Goal: Task Accomplishment & Management: Manage account settings

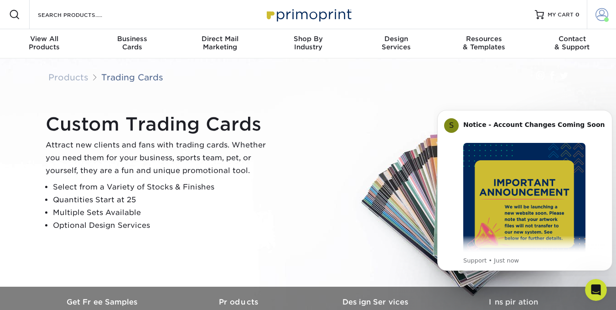
click at [604, 14] on span at bounding box center [602, 14] width 13 height 13
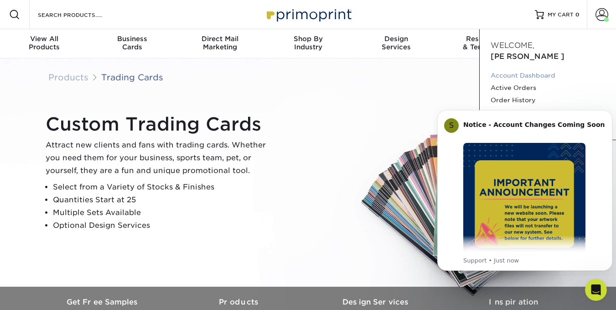
click at [535, 69] on link "Account Dashboard" at bounding box center [548, 75] width 114 height 12
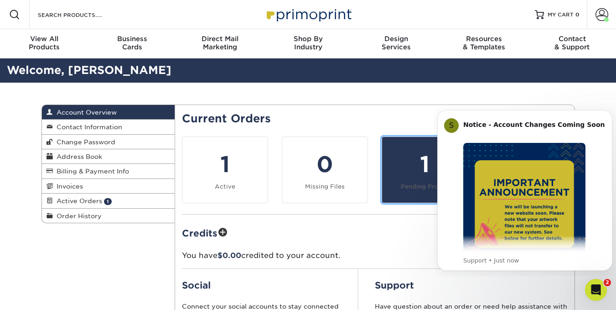
click at [421, 155] on div "1" at bounding box center [425, 164] width 74 height 33
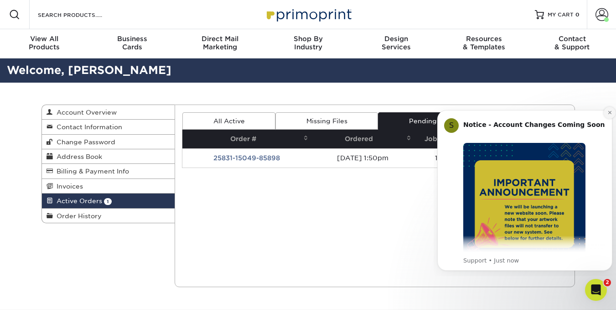
click at [609, 113] on icon "Dismiss notification" at bounding box center [610, 112] width 5 height 5
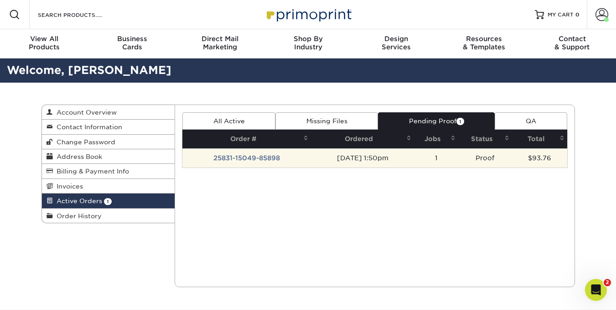
click at [231, 154] on td "25831-15049-85898" at bounding box center [246, 157] width 129 height 19
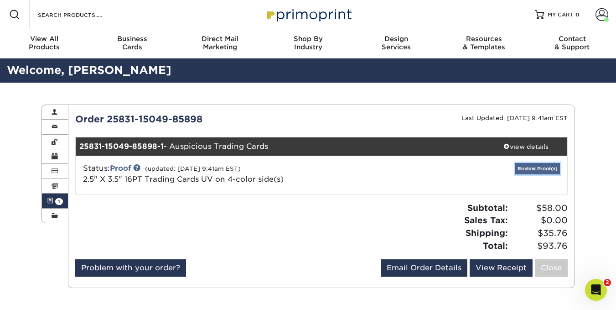
click at [540, 166] on link "Review Proof(s)" at bounding box center [537, 168] width 45 height 11
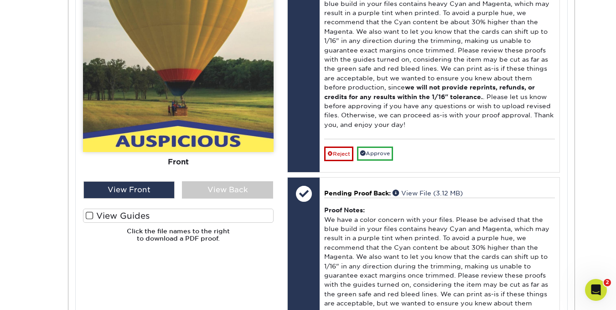
scroll to position [507, 0]
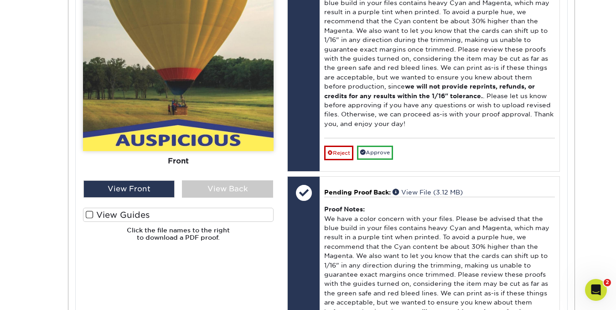
click at [94, 219] on label "View Guides" at bounding box center [178, 215] width 191 height 14
click at [0, 0] on input "View Guides" at bounding box center [0, 0] width 0 height 0
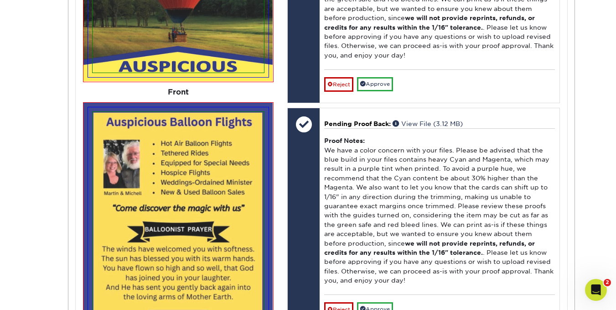
scroll to position [576, 0]
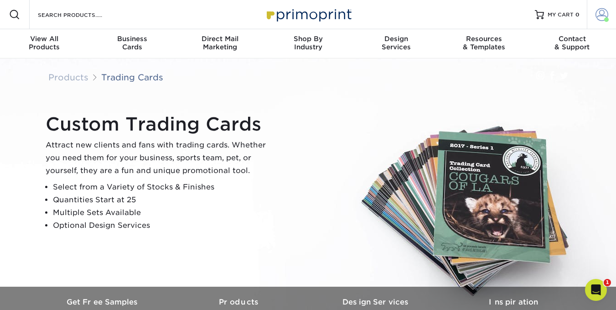
click at [601, 14] on span at bounding box center [602, 14] width 13 height 13
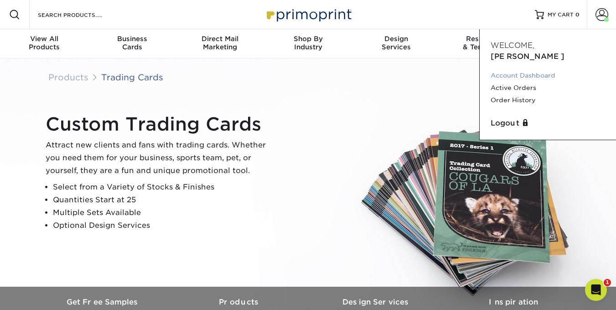
click at [503, 69] on link "Account Dashboard" at bounding box center [548, 75] width 114 height 12
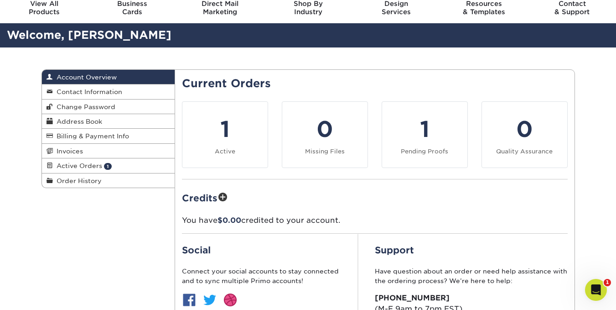
scroll to position [9, 0]
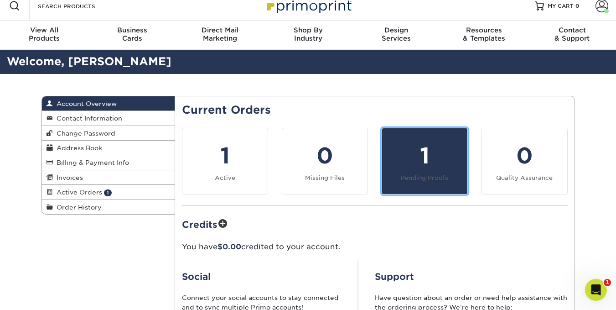
click at [421, 182] on link "1 Pending Proofs" at bounding box center [425, 161] width 86 height 67
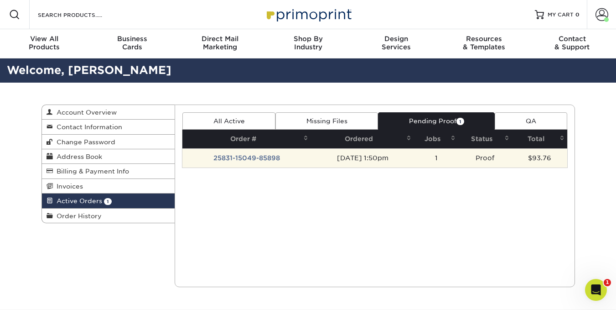
click at [488, 157] on td "Proof" at bounding box center [484, 157] width 53 height 19
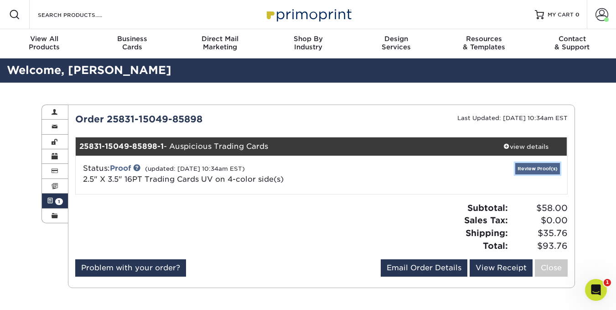
click at [529, 165] on link "Review Proof(s)" at bounding box center [537, 168] width 45 height 11
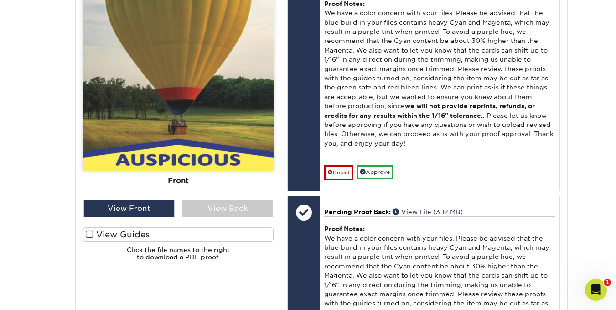
scroll to position [483, 0]
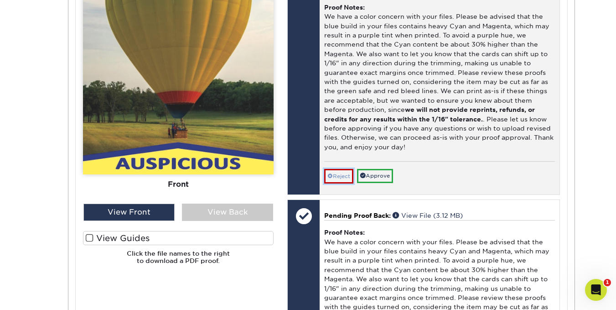
click at [339, 183] on link "Reject" at bounding box center [338, 176] width 29 height 15
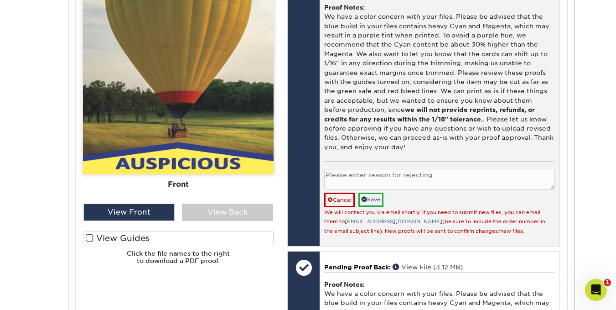
click at [446, 182] on textarea at bounding box center [439, 179] width 230 height 21
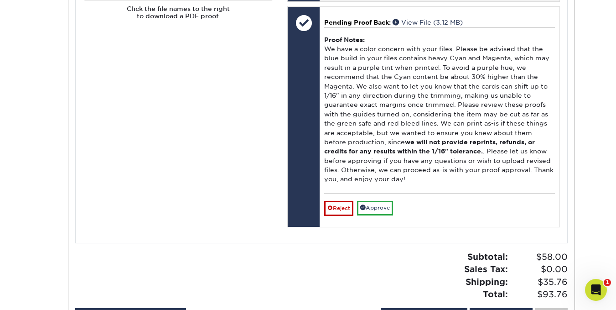
scroll to position [733, 0]
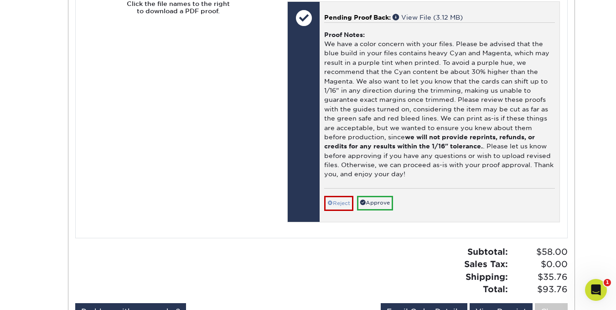
type textarea "Please increase the cyan content per your suggestion. Thank you."
click at [338, 210] on link "Reject" at bounding box center [338, 203] width 29 height 15
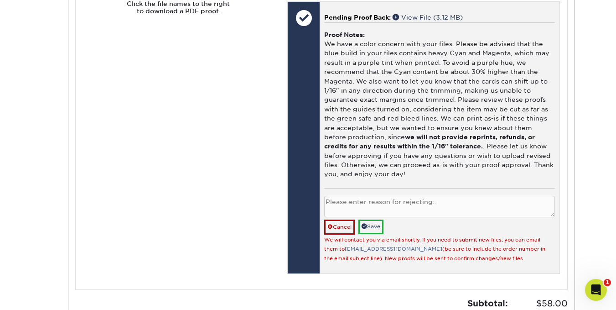
click at [459, 209] on textarea at bounding box center [439, 206] width 230 height 21
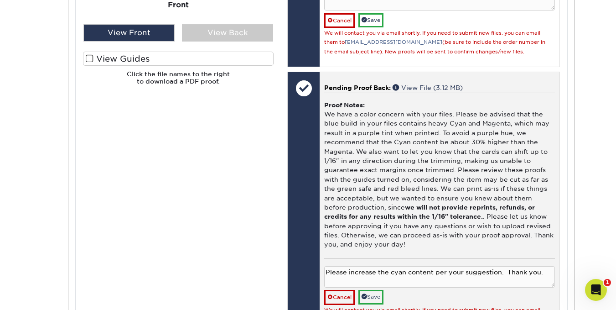
scroll to position [662, 0]
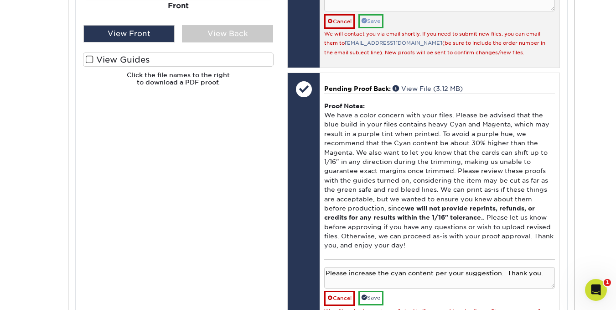
type textarea "Please increase the cyan content per your suggestion. Thank you."
click at [377, 28] on link "Save" at bounding box center [370, 21] width 25 height 14
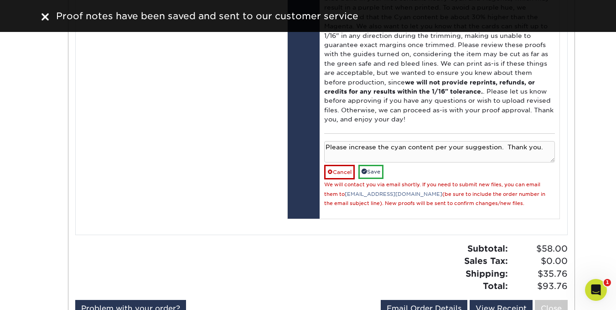
scroll to position [785, 0]
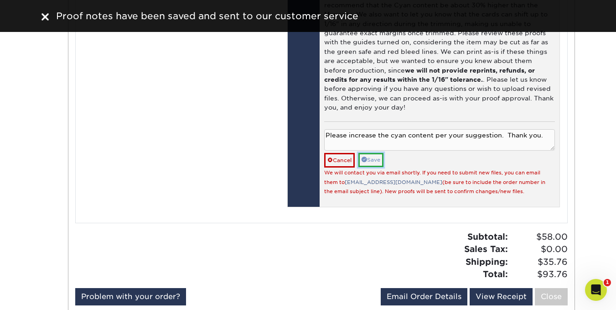
click at [376, 166] on link "Save" at bounding box center [370, 160] width 25 height 14
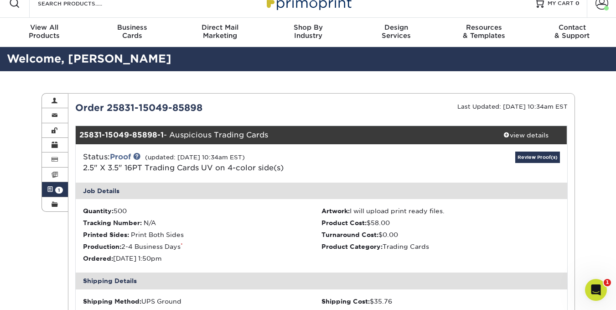
scroll to position [0, 0]
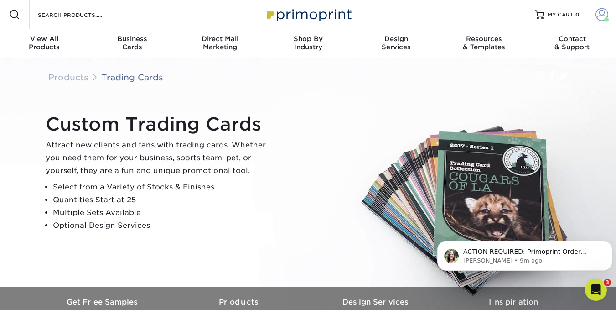
click at [604, 10] on span at bounding box center [602, 14] width 13 height 13
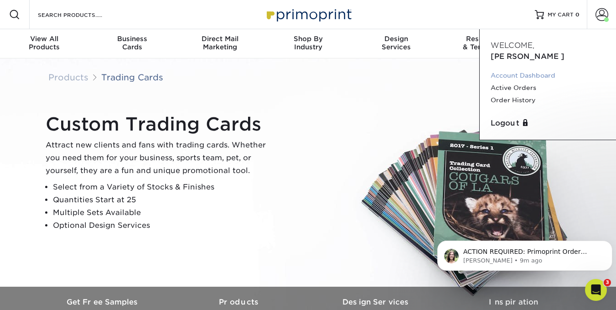
click at [521, 69] on link "Account Dashboard" at bounding box center [548, 75] width 114 height 12
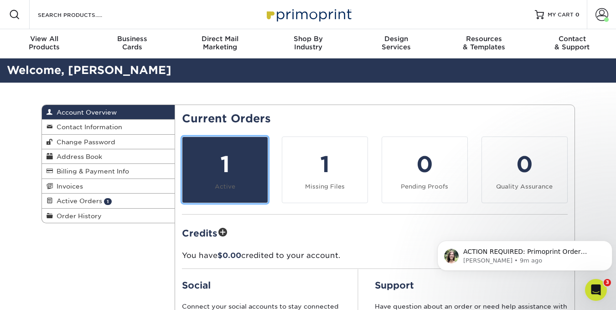
click at [215, 183] on small "Active" at bounding box center [225, 186] width 21 height 7
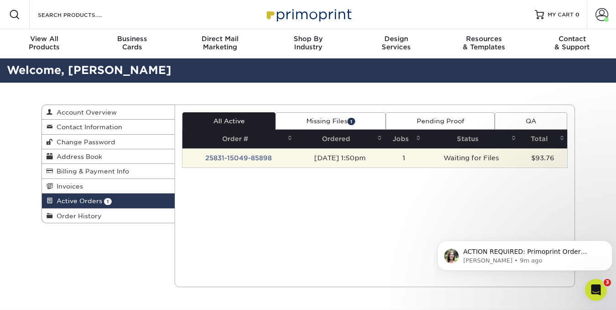
click at [234, 158] on td "25831-15049-85898" at bounding box center [238, 157] width 113 height 19
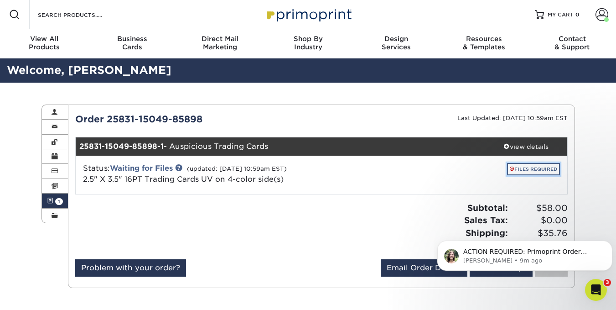
click at [551, 168] on link "FILES REQUIRED" at bounding box center [533, 169] width 53 height 12
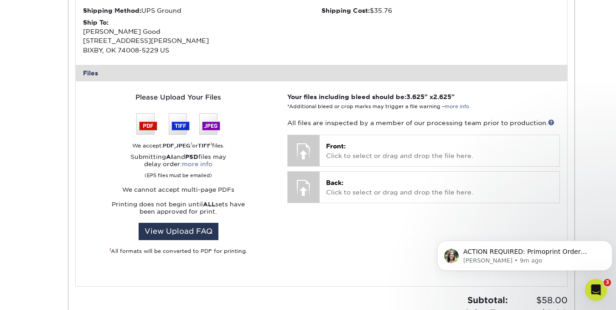
scroll to position [303, 0]
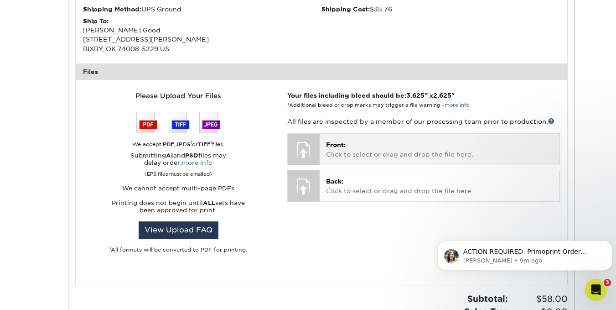
click at [361, 152] on p "Front: Click to select or drag and drop the file here." at bounding box center [439, 149] width 227 height 19
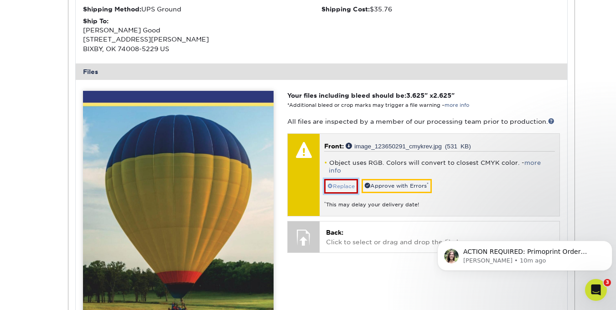
click at [345, 179] on link "Replace" at bounding box center [341, 186] width 34 height 15
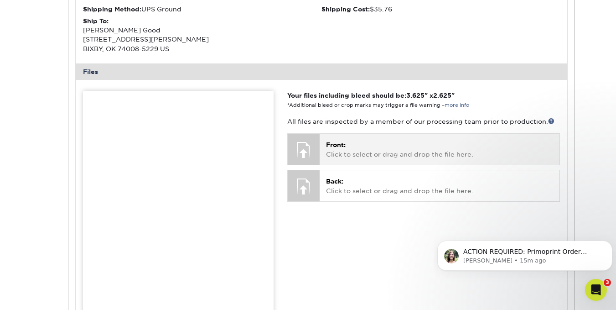
click at [348, 150] on p "Front: Click to select or drag and drop the file here." at bounding box center [439, 149] width 227 height 19
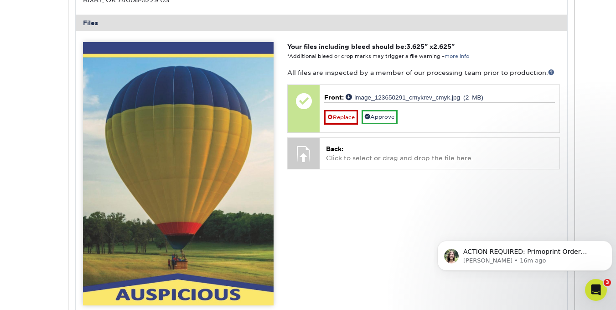
scroll to position [350, 0]
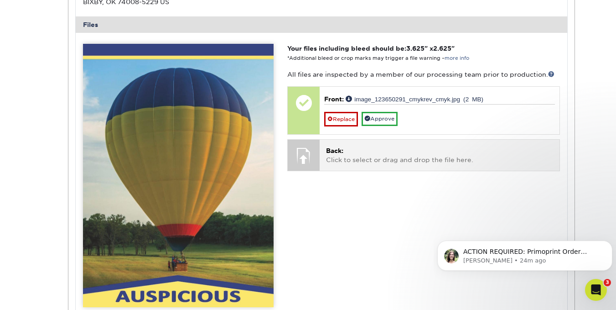
click at [306, 147] on div at bounding box center [304, 156] width 32 height 32
click at [355, 156] on p "Back: Click to select or drag and drop the file here." at bounding box center [439, 155] width 227 height 19
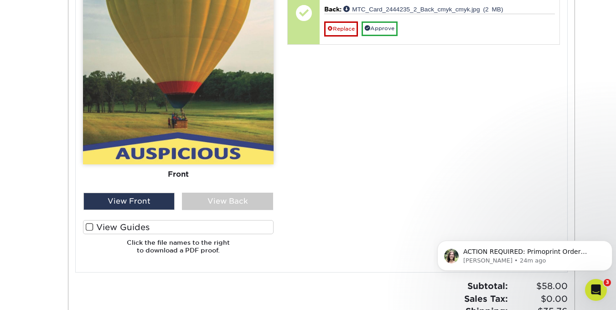
scroll to position [500, 0]
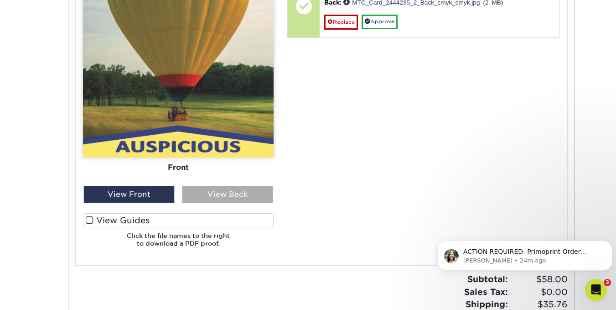
click at [242, 194] on div "View Back" at bounding box center [227, 194] width 91 height 17
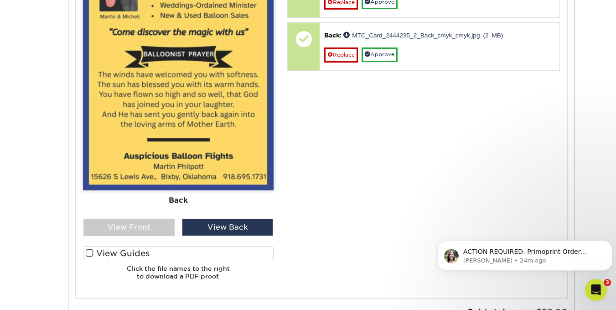
scroll to position [487, 0]
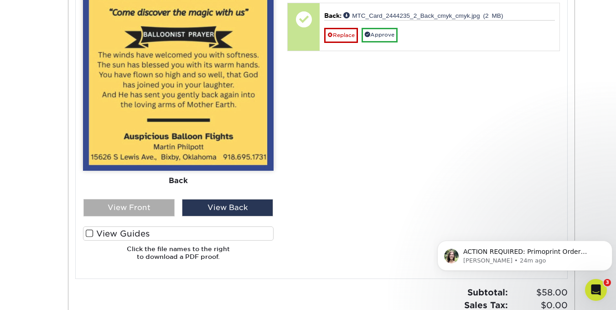
click at [143, 209] on div "View Front" at bounding box center [128, 207] width 91 height 17
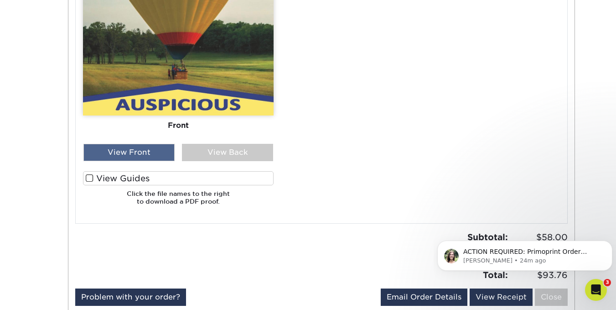
scroll to position [559, 0]
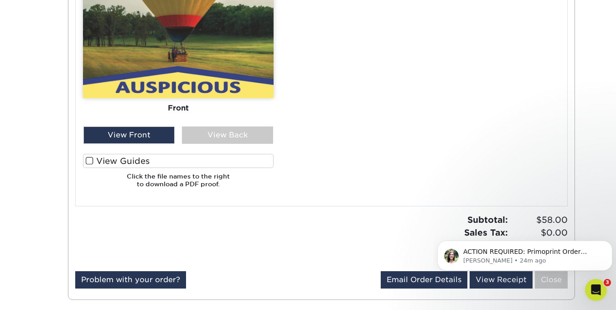
click at [91, 163] on span at bounding box center [90, 160] width 8 height 9
click at [0, 0] on input "View Guides" at bounding box center [0, 0] width 0 height 0
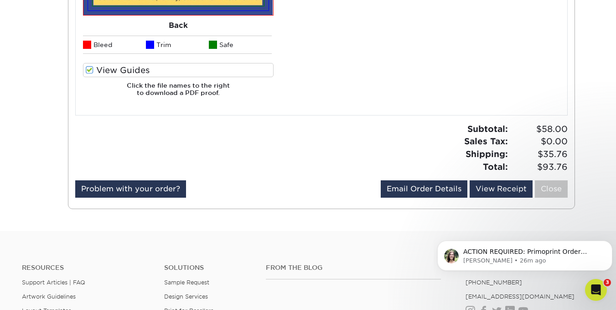
scroll to position [927, 0]
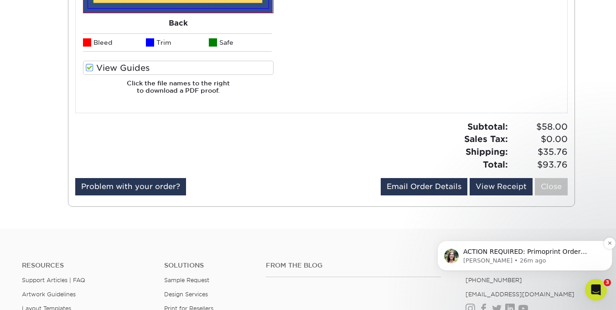
click at [534, 254] on p "ACTION REQUIRED: Primoprint Order 25831-15049-85898 We've cleared the files and…" at bounding box center [532, 251] width 138 height 9
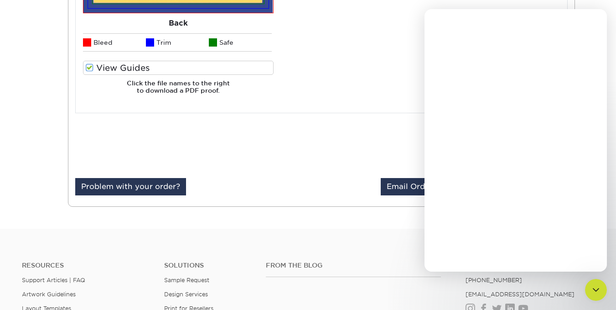
scroll to position [0, 0]
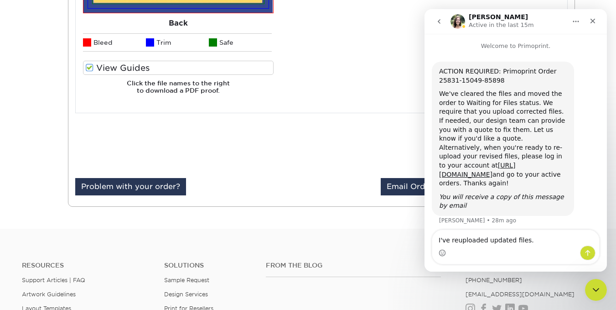
click at [455, 241] on textarea "I've reuploaded updated files." at bounding box center [515, 238] width 167 height 16
click at [528, 239] on textarea "I've uploaded updated files." at bounding box center [515, 238] width 167 height 16
type textarea "I've uploaded updated files. Thank you."
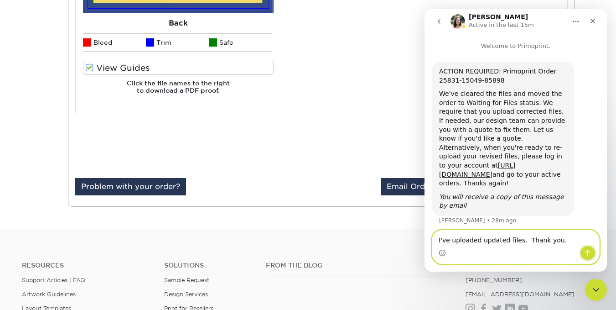
click at [587, 253] on icon "Send a message…" at bounding box center [587, 252] width 7 height 7
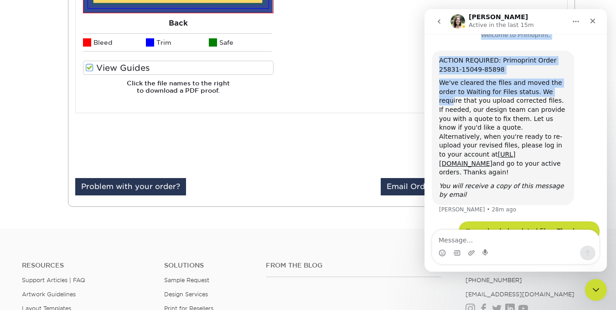
drag, startPoint x: 535, startPoint y: 17, endPoint x: 537, endPoint y: 89, distance: 71.6
click at [537, 89] on div "Julie Active in the last 15m Welcome to Primoprint. ACTION REQUIRED: Primoprint…" at bounding box center [516, 140] width 182 height 262
click at [537, 89] on div "We've cleared the files and moved the order to Waiting for Files status. We req…" at bounding box center [503, 127] width 128 height 99
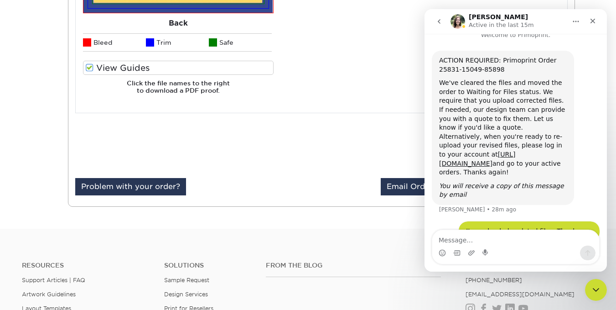
click at [537, 89] on div "We've cleared the files and moved the order to Waiting for Files status. We req…" at bounding box center [503, 127] width 128 height 99
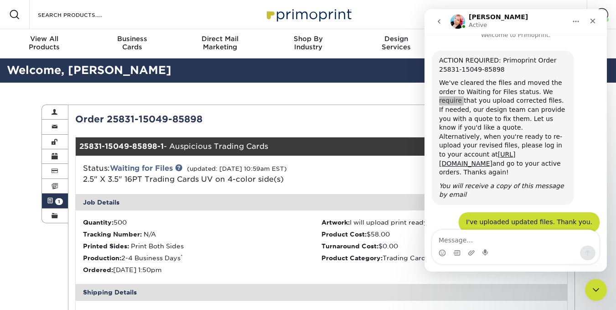
scroll to position [62, 0]
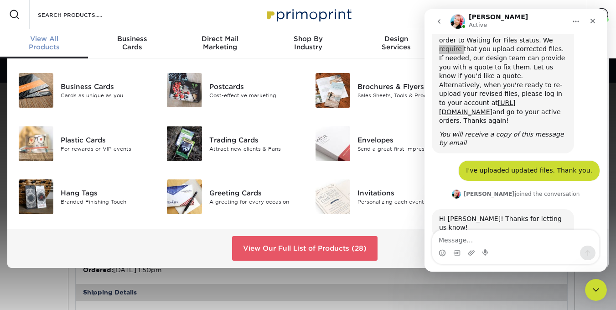
click at [46, 40] on span "View All" at bounding box center [44, 39] width 88 height 8
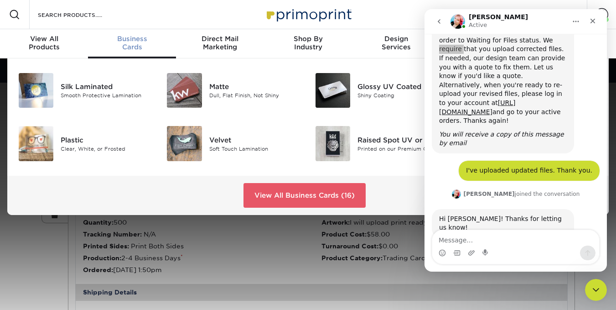
click at [128, 36] on span "Business" at bounding box center [132, 39] width 88 height 8
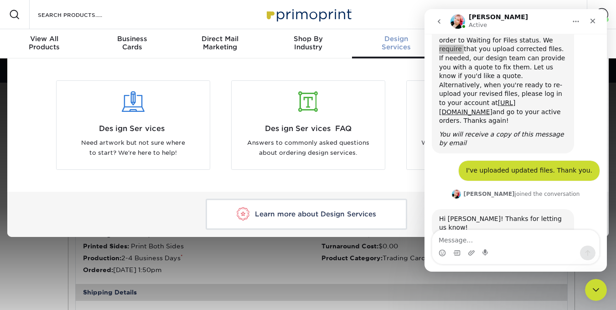
click at [396, 42] on span "Design" at bounding box center [396, 39] width 88 height 8
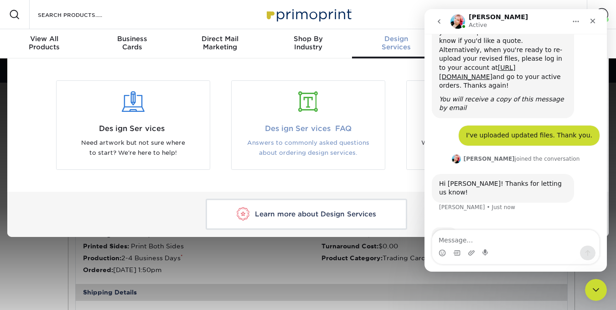
click at [291, 124] on span "Design Services FAQ" at bounding box center [309, 128] width 140 height 11
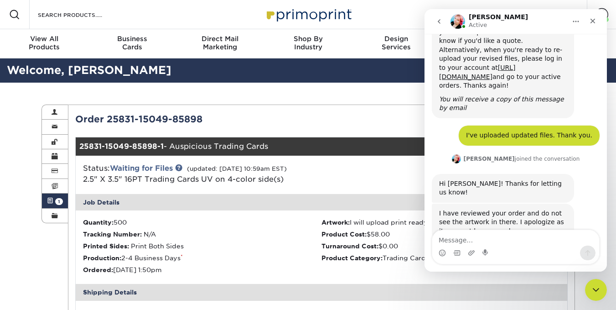
scroll to position [101, 0]
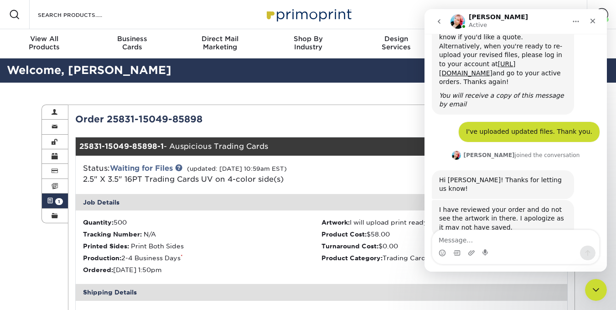
click at [347, 181] on div "Status: Waiting for Files (updated: 09/02/2025 10:59am EST) 2.5" X 3.5" 16PT Tr…" at bounding box center [239, 174] width 327 height 22
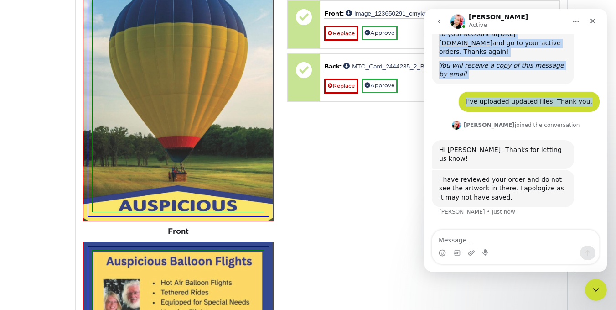
scroll to position [136, 0]
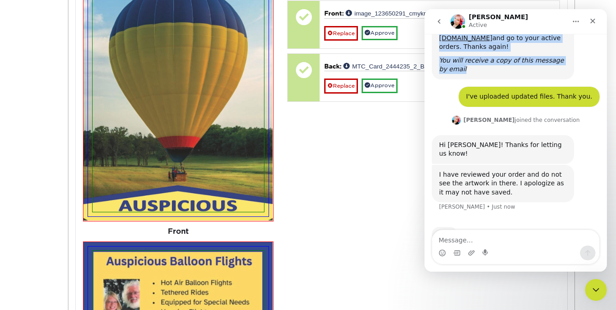
drag, startPoint x: 544, startPoint y: 17, endPoint x: 540, endPoint y: 52, distance: 35.4
click at [540, 52] on div "Jenny Active Welcome to Primoprint. ACTION REQUIRED: Primoprint Order 25831-150…" at bounding box center [516, 140] width 182 height 262
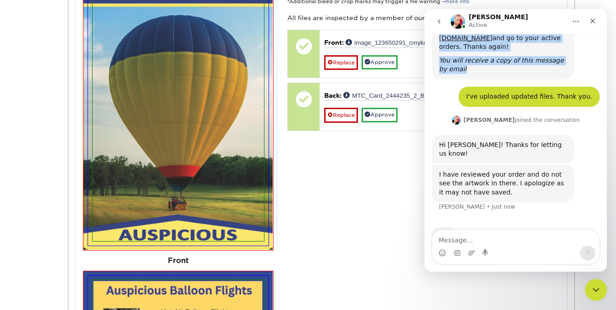
scroll to position [403, 0]
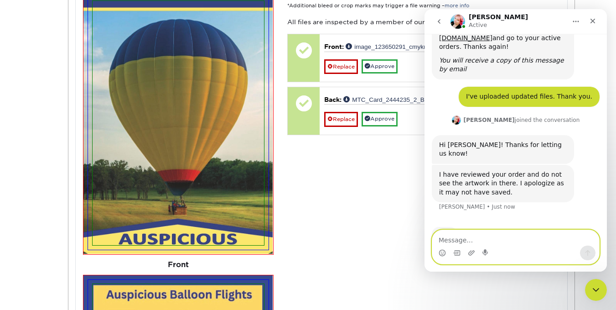
click at [495, 239] on textarea "Message…" at bounding box center [515, 238] width 167 height 16
type textarea "h"
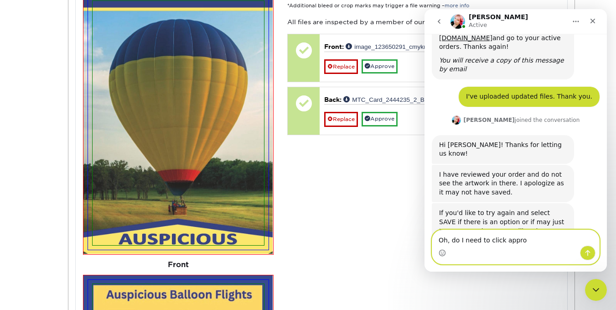
scroll to position [175, 0]
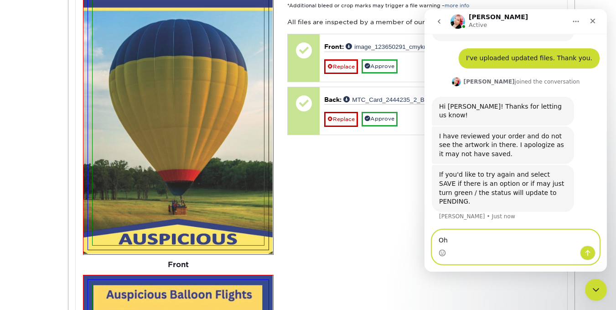
type textarea "O"
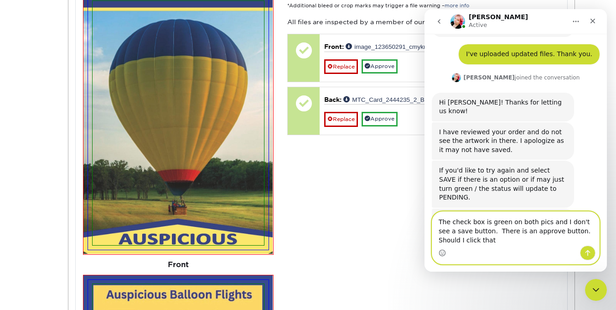
scroll to position [188, 0]
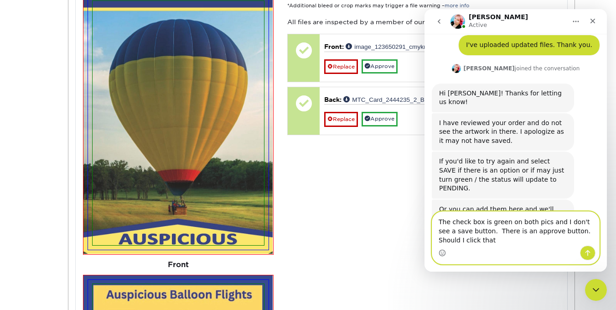
type textarea "The check box is green on both pics and I don't see a save button. There is an …"
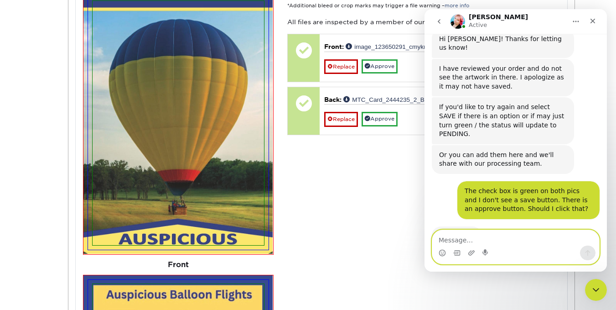
scroll to position [242, 0]
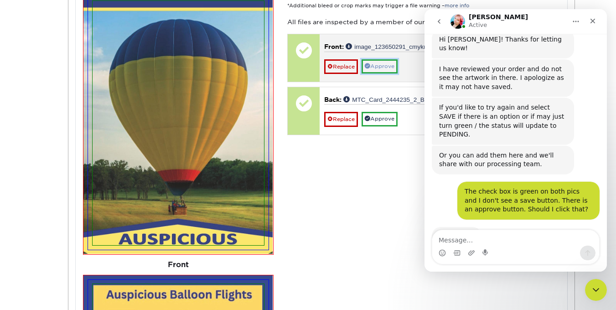
click at [392, 66] on link "Approve" at bounding box center [380, 66] width 36 height 14
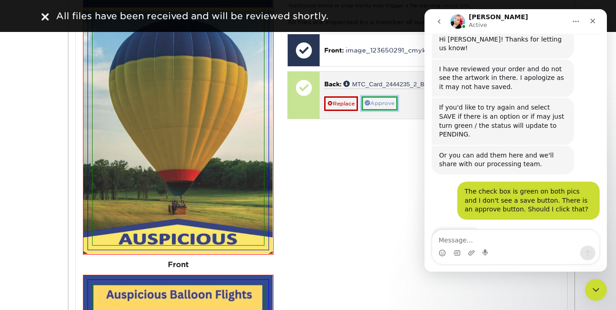
click at [391, 105] on link "Approve" at bounding box center [380, 103] width 36 height 14
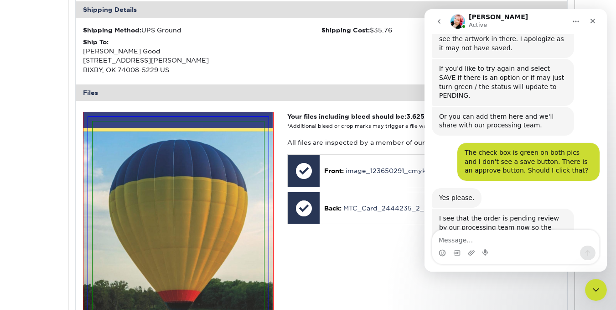
scroll to position [316, 0]
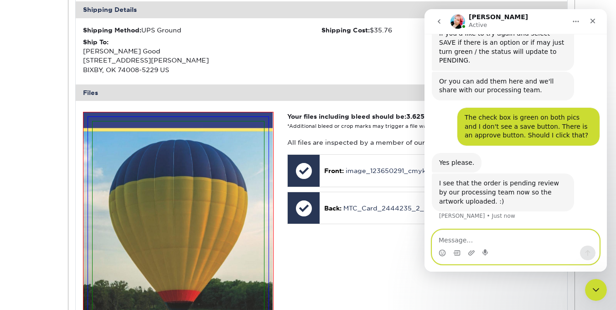
click at [478, 238] on textarea "Message…" at bounding box center [515, 238] width 167 height 16
type textarea "Thank you"
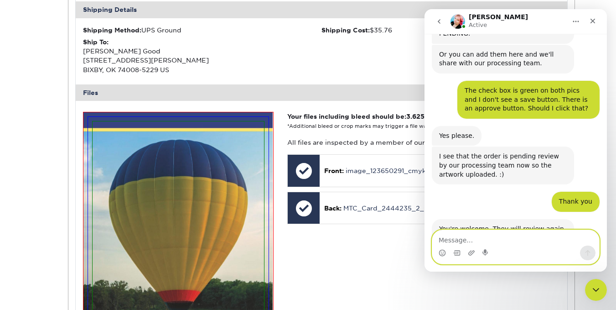
scroll to position [362, 0]
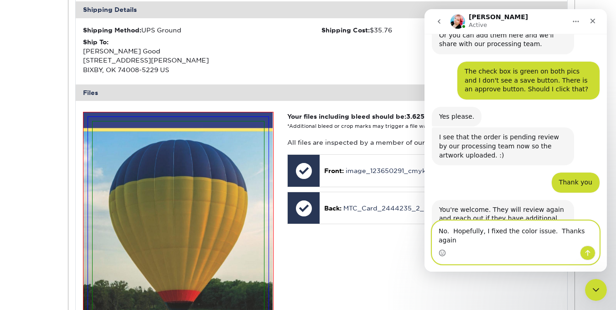
type textarea "No. Hopefully, I fixed the color issue. Thanks again."
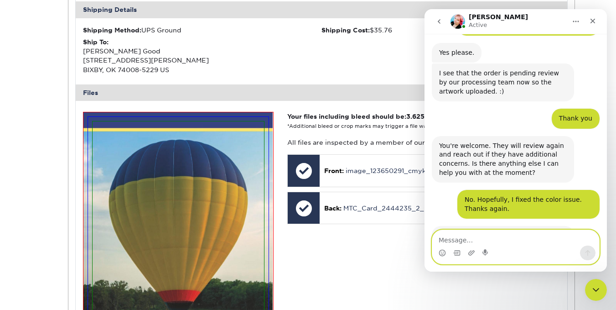
scroll to position [425, 0]
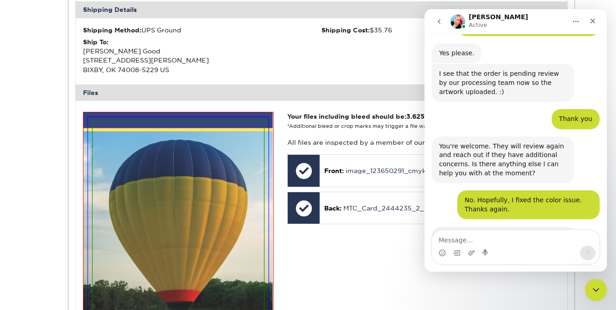
click at [306, 48] on div "Ship To: Michell Good 15626 S LEWIS AVE BIXBY, OK 74008-5229 US" at bounding box center [202, 55] width 239 height 37
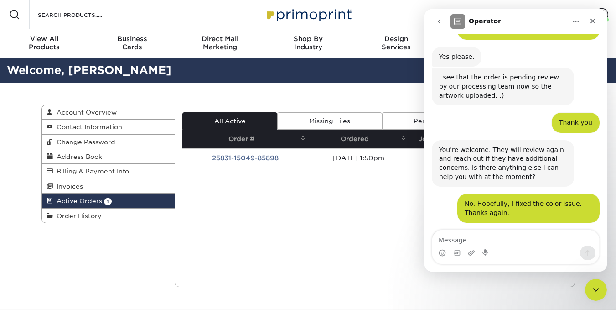
scroll to position [425, 0]
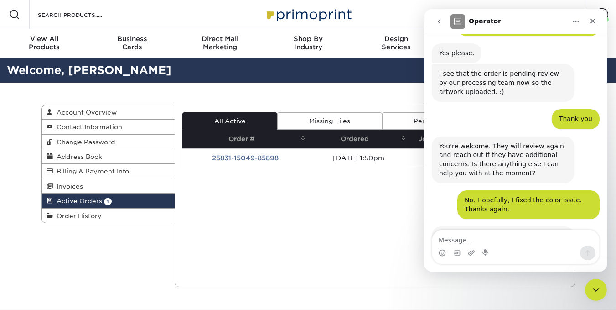
click at [239, 225] on div "Current Orders 1 Active 0 Missing Files" at bounding box center [375, 195] width 400 height 182
click at [592, 21] on icon "Close" at bounding box center [592, 20] width 7 height 7
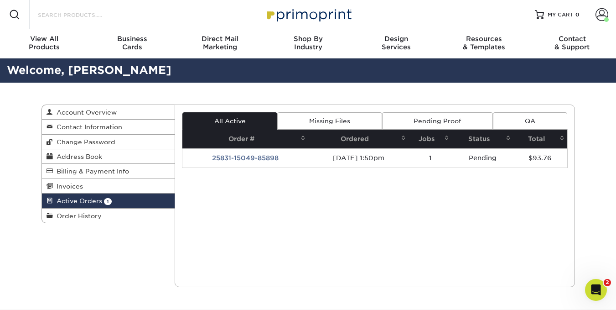
click at [119, 16] on input "Search Products" at bounding box center [81, 14] width 89 height 11
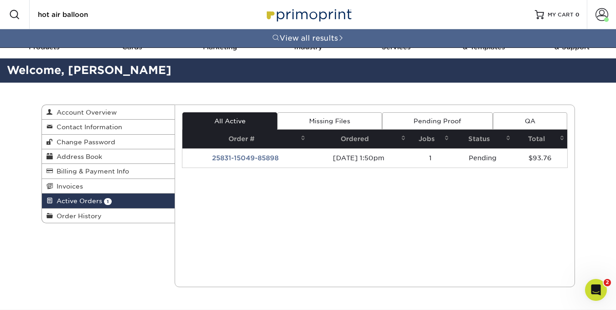
type input "hot air balloon"
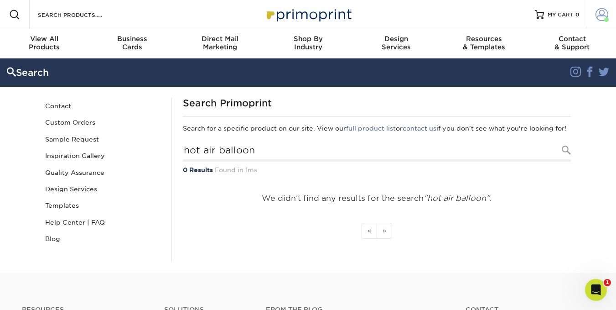
click at [600, 13] on span at bounding box center [602, 14] width 13 height 13
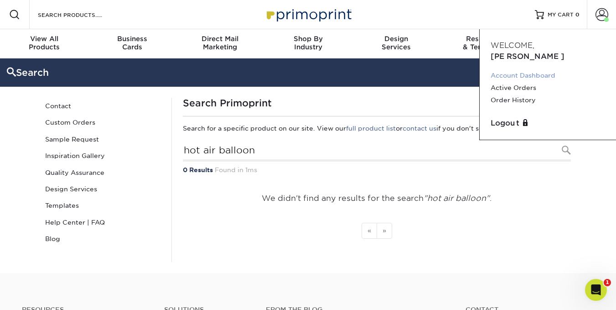
click at [505, 69] on link "Account Dashboard" at bounding box center [548, 75] width 114 height 12
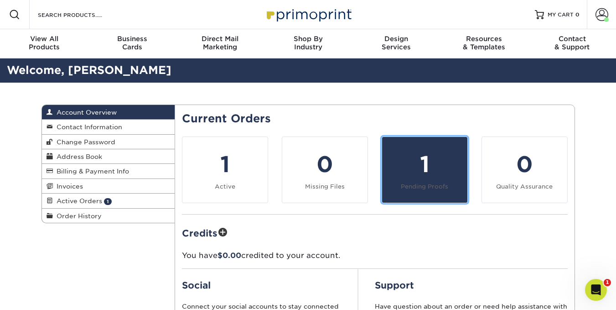
click at [421, 171] on div "1" at bounding box center [425, 164] width 74 height 33
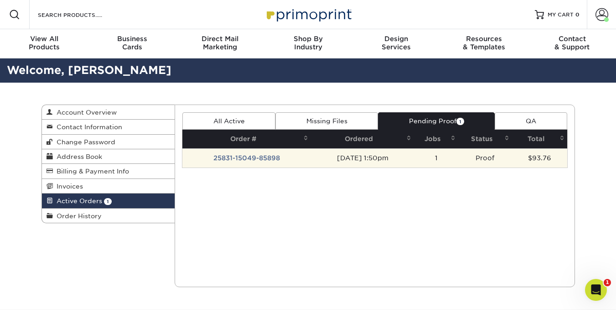
click at [264, 154] on td "25831-15049-85898" at bounding box center [246, 157] width 129 height 19
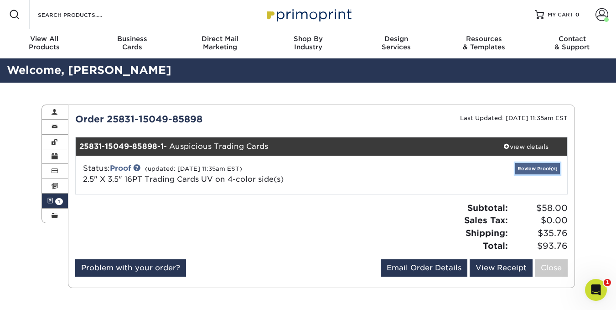
click at [536, 163] on link "Review Proof(s)" at bounding box center [537, 168] width 45 height 11
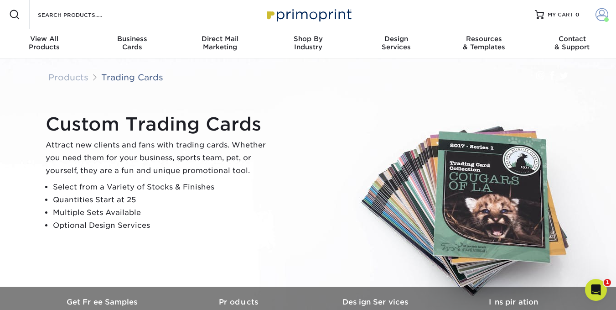
click at [598, 13] on span at bounding box center [602, 14] width 13 height 13
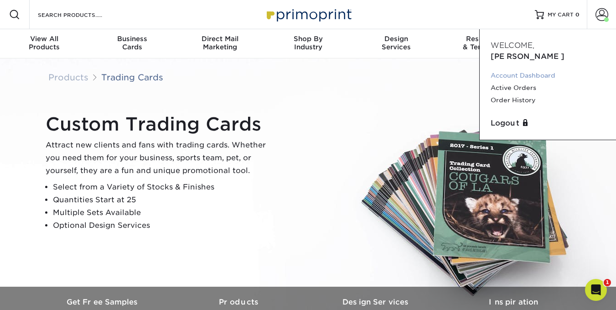
click at [526, 69] on link "Account Dashboard" at bounding box center [548, 75] width 114 height 12
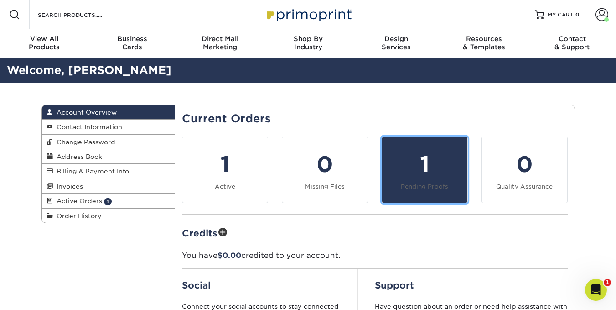
click at [426, 175] on div "1" at bounding box center [425, 164] width 74 height 33
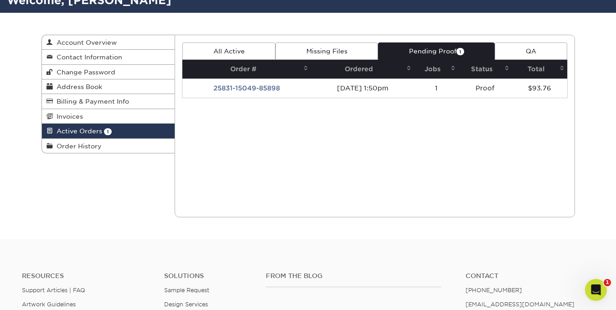
scroll to position [53, 0]
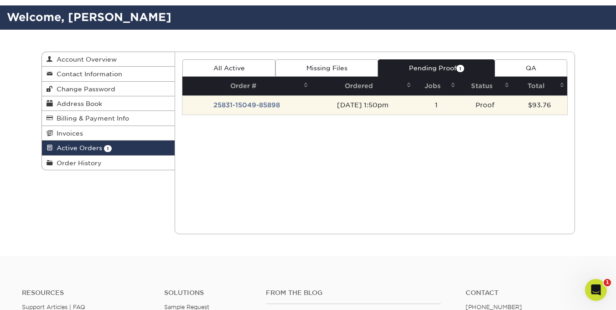
click at [470, 101] on td "Proof" at bounding box center [484, 104] width 53 height 19
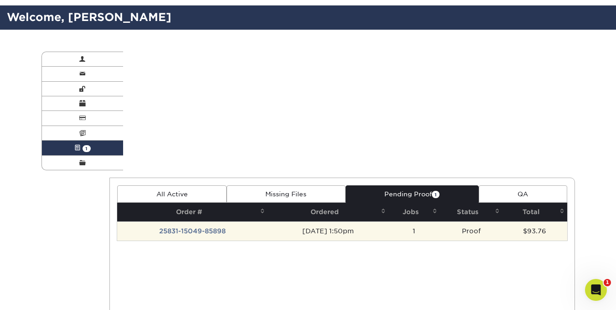
scroll to position [0, 0]
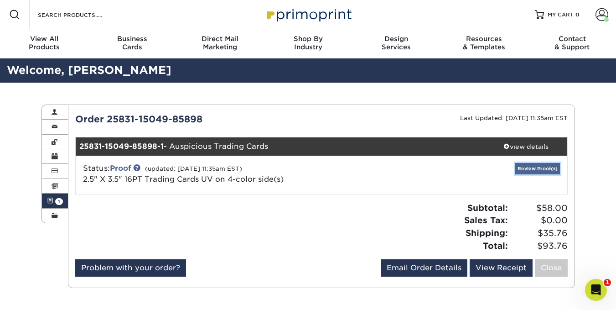
click at [528, 164] on link "Review Proof(s)" at bounding box center [537, 168] width 45 height 11
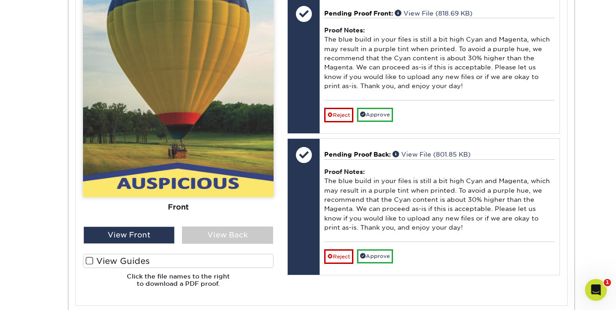
scroll to position [416, 0]
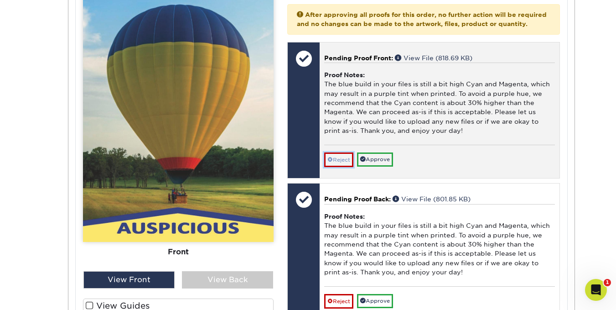
click at [339, 167] on link "Reject" at bounding box center [338, 159] width 29 height 15
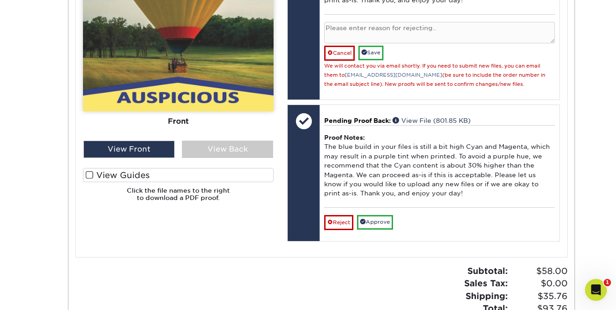
scroll to position [557, 0]
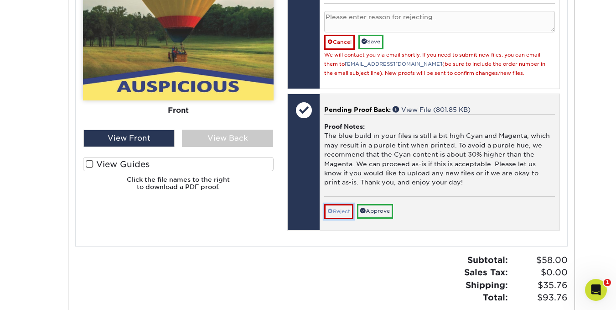
click at [336, 218] on link "Reject" at bounding box center [338, 211] width 29 height 15
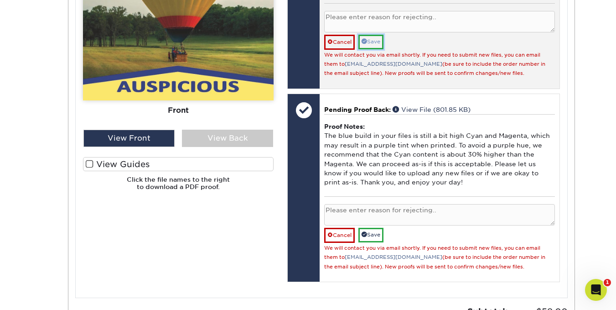
click at [377, 49] on link "Save" at bounding box center [370, 42] width 25 height 14
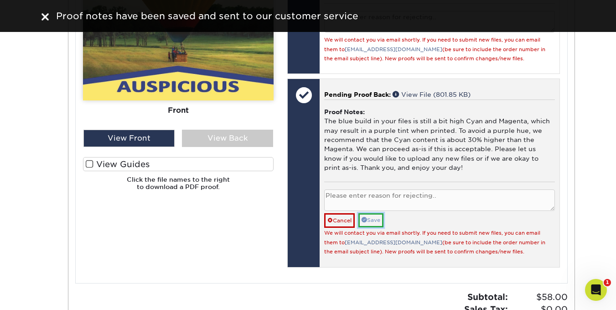
click at [382, 227] on link "Save" at bounding box center [370, 220] width 25 height 14
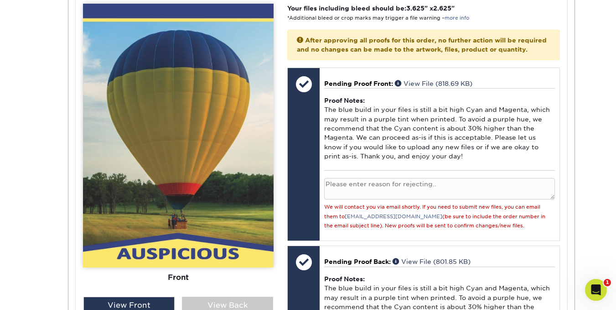
scroll to position [396, 0]
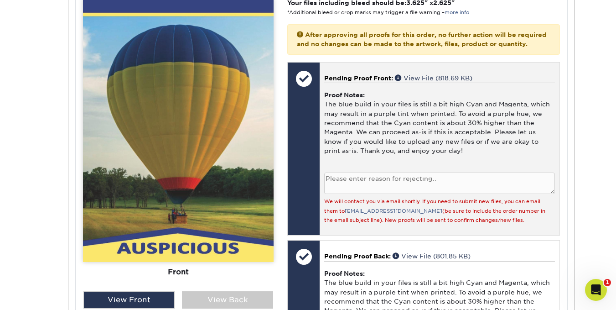
click at [414, 188] on textarea at bounding box center [439, 182] width 230 height 21
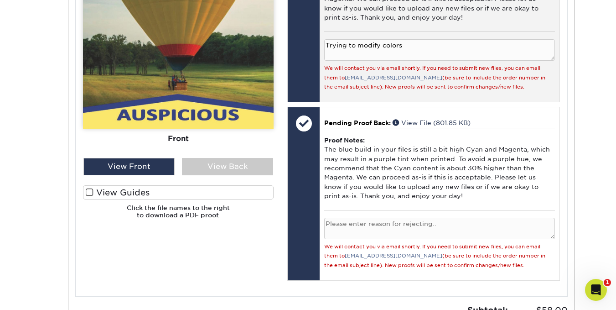
scroll to position [528, 0]
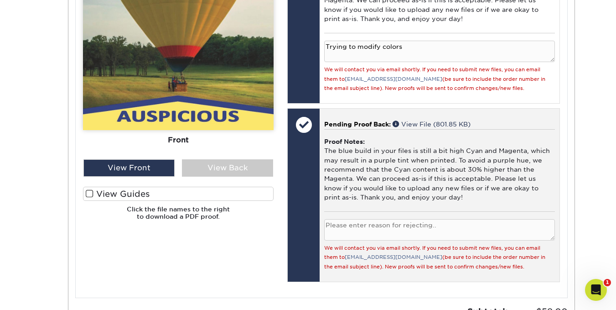
type textarea "Trying to modify colors"
click at [495, 237] on textarea at bounding box center [439, 229] width 230 height 21
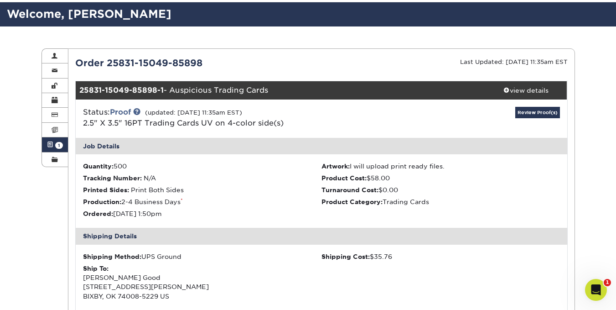
scroll to position [0, 0]
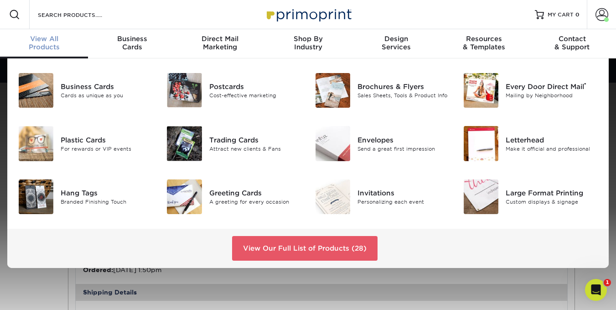
type textarea "trying to modify colors"
click at [43, 42] on span "View All" at bounding box center [44, 39] width 88 height 8
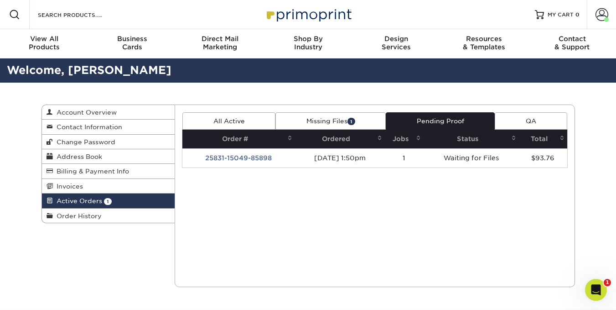
click at [326, 120] on link "Missing Files 1" at bounding box center [330, 120] width 110 height 17
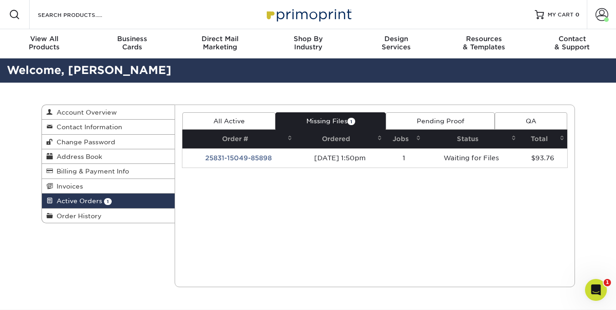
click at [447, 120] on link "Pending Proof" at bounding box center [440, 120] width 109 height 17
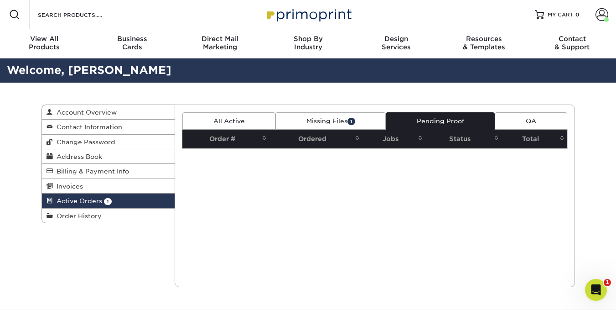
click at [430, 143] on th "Status" at bounding box center [464, 139] width 76 height 19
click at [471, 136] on th "Status" at bounding box center [464, 139] width 76 height 19
click at [326, 117] on link "Missing Files 1" at bounding box center [330, 120] width 110 height 17
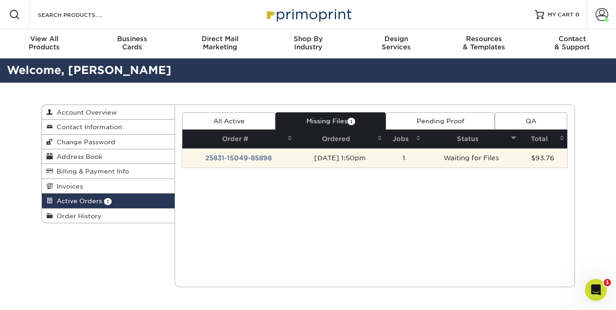
click at [324, 156] on td "[DATE] 1:50pm" at bounding box center [340, 157] width 90 height 19
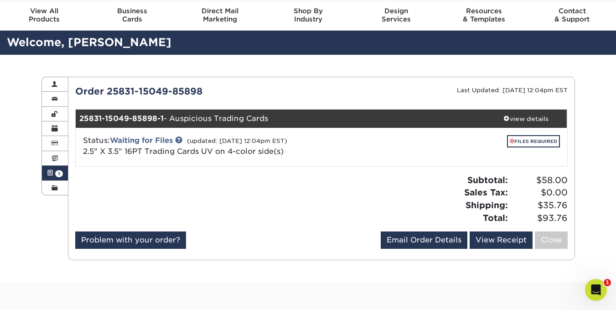
scroll to position [21, 0]
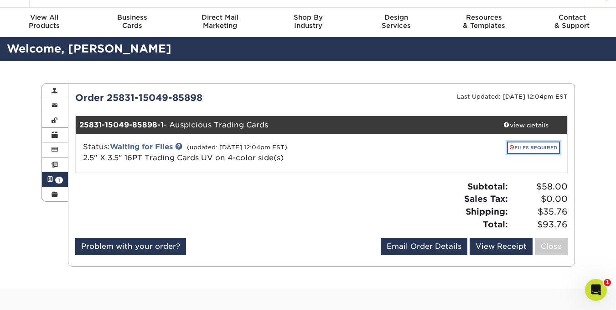
click at [527, 145] on link "FILES REQUIRED" at bounding box center [533, 147] width 53 height 12
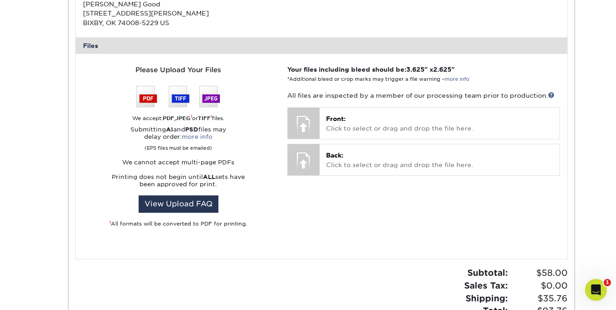
scroll to position [393, 0]
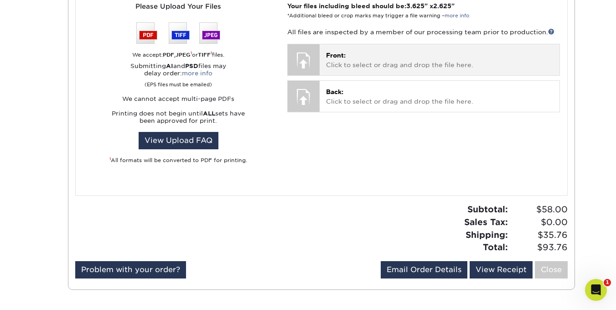
click at [345, 60] on p "Front: Click to select or drag and drop the file here." at bounding box center [439, 60] width 227 height 19
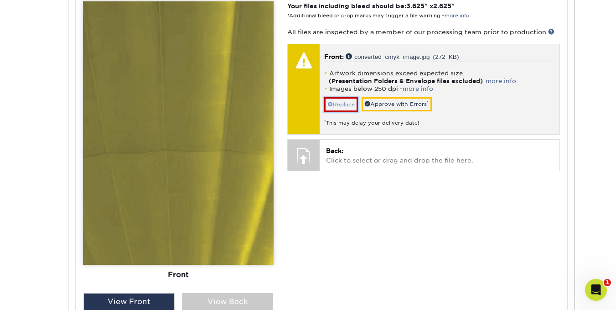
click at [338, 102] on link "Replace" at bounding box center [341, 104] width 34 height 15
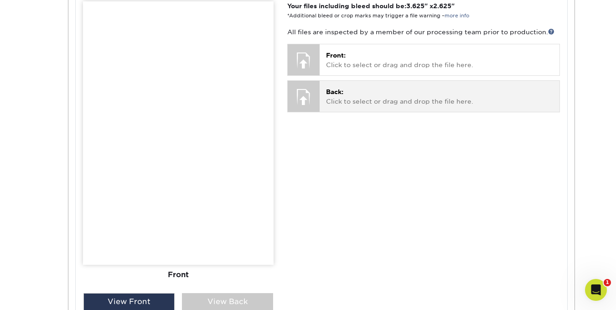
click at [341, 94] on span "Back:" at bounding box center [334, 91] width 17 height 7
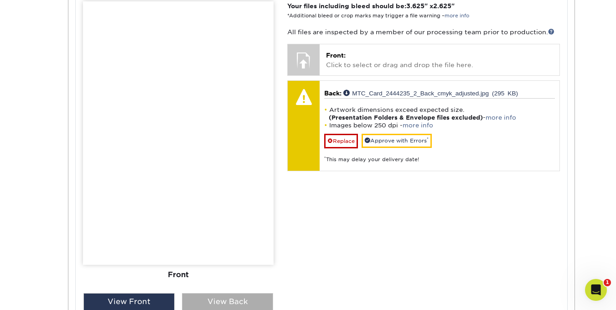
click at [227, 295] on div "View Back" at bounding box center [227, 301] width 91 height 17
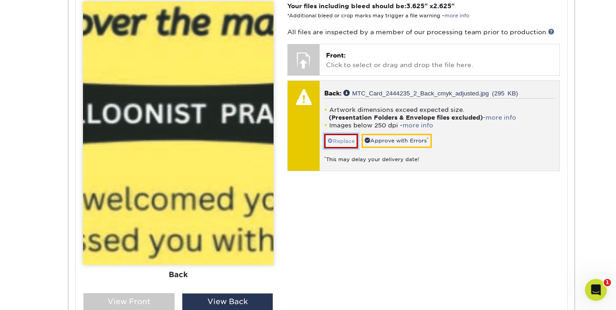
click at [339, 139] on link "Replace" at bounding box center [341, 141] width 34 height 15
